Goal: Task Accomplishment & Management: Use online tool/utility

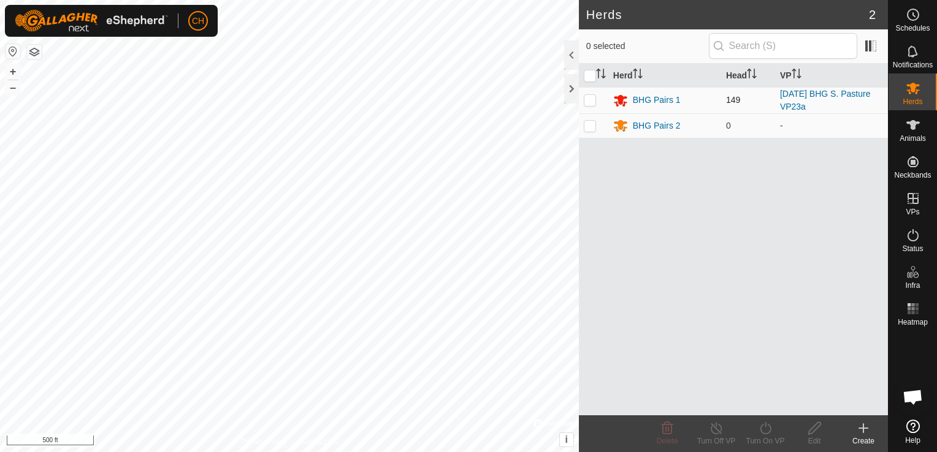
click at [590, 102] on p-checkbox at bounding box center [590, 100] width 12 height 10
checkbox input "true"
click at [766, 428] on icon at bounding box center [765, 428] width 15 height 15
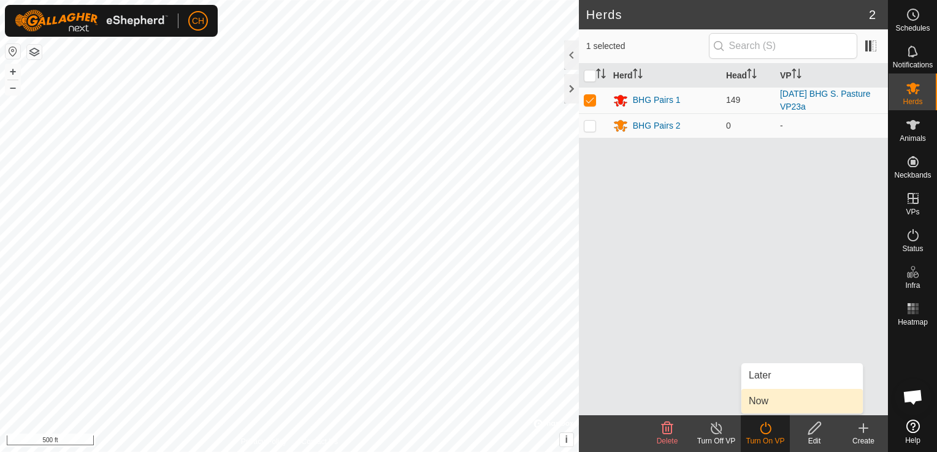
click at [770, 403] on link "Now" at bounding box center [801, 401] width 121 height 25
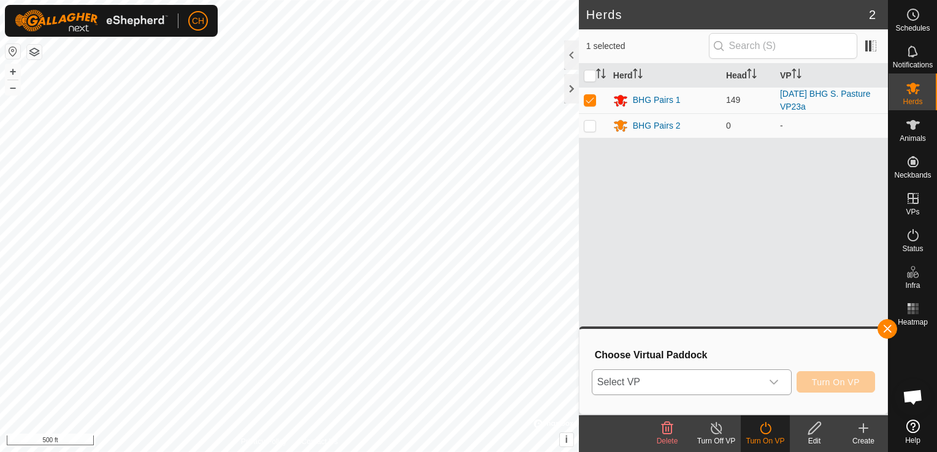
click at [778, 382] on icon "dropdown trigger" at bounding box center [774, 383] width 10 height 10
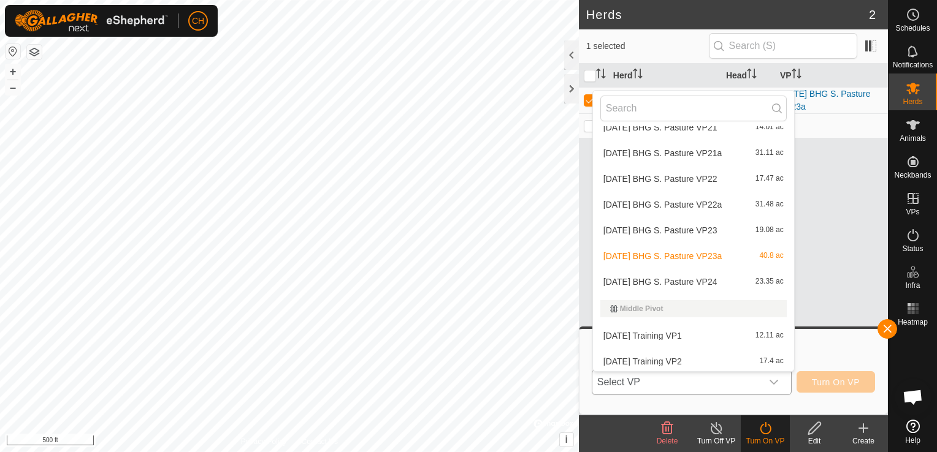
scroll to position [1020, 0]
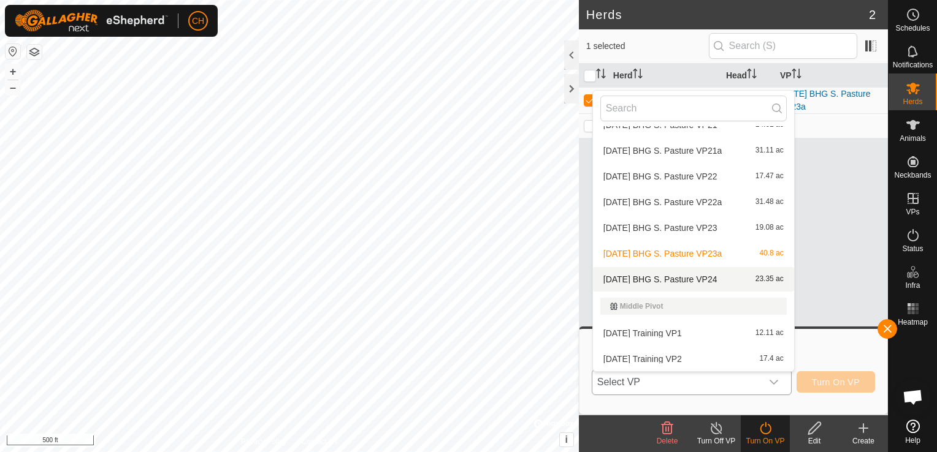
click at [717, 276] on li "2025-09-07 BHG S. Pasture VP24 23.35 ac" at bounding box center [693, 279] width 201 height 25
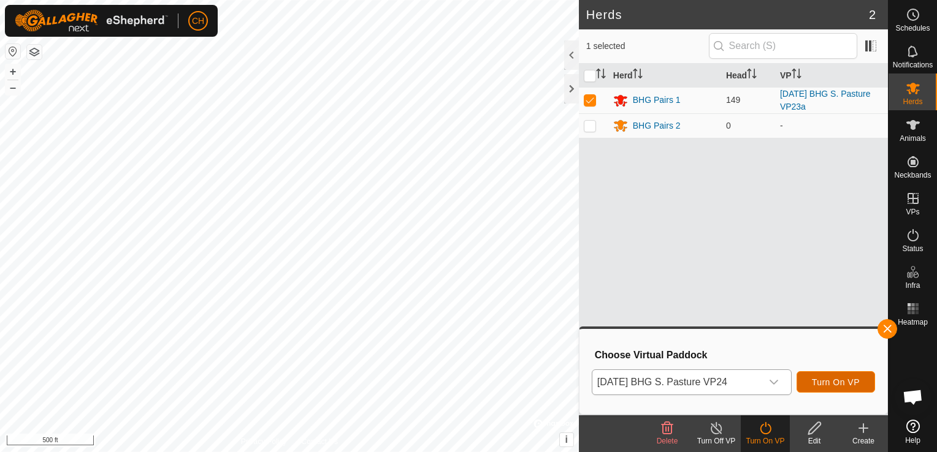
click at [850, 379] on span "Turn On VP" at bounding box center [836, 383] width 48 height 10
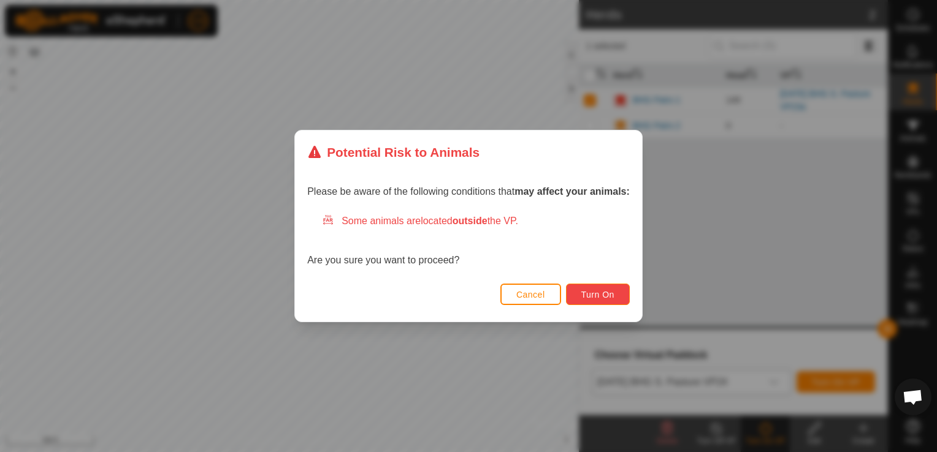
click at [597, 291] on span "Turn On" at bounding box center [597, 295] width 33 height 10
